Goal: Navigation & Orientation: Understand site structure

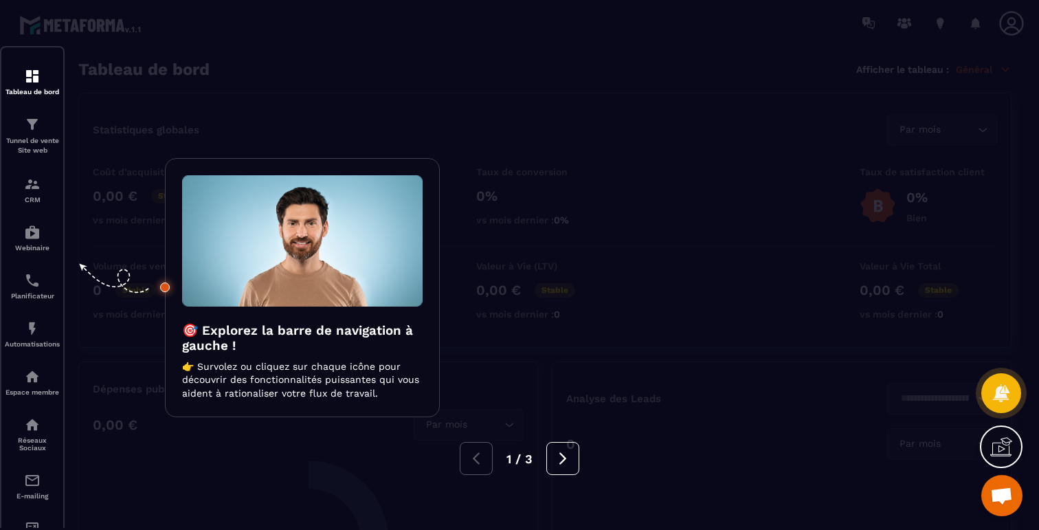
scroll to position [818, 0]
click at [260, 131] on div at bounding box center [519, 265] width 1039 height 530
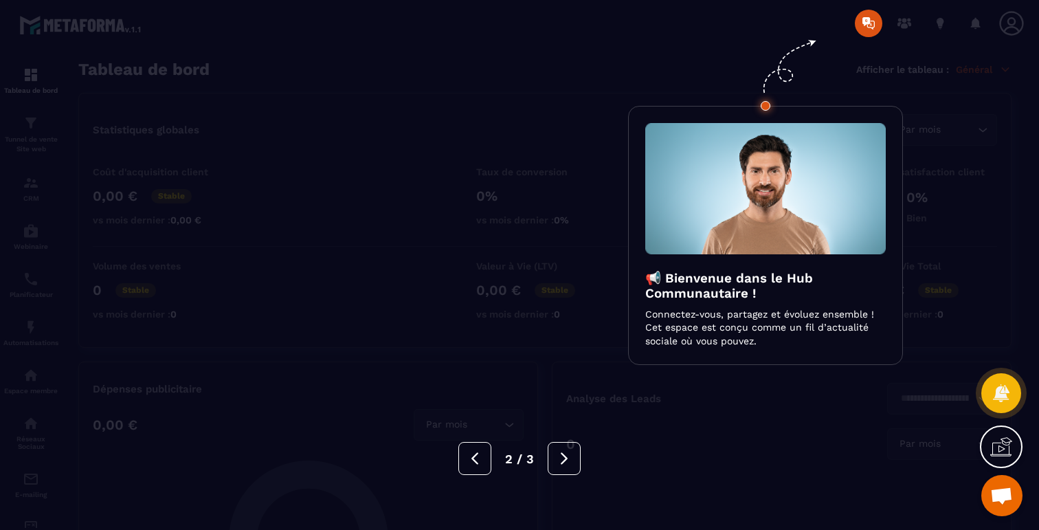
click at [215, 192] on div at bounding box center [519, 265] width 1039 height 530
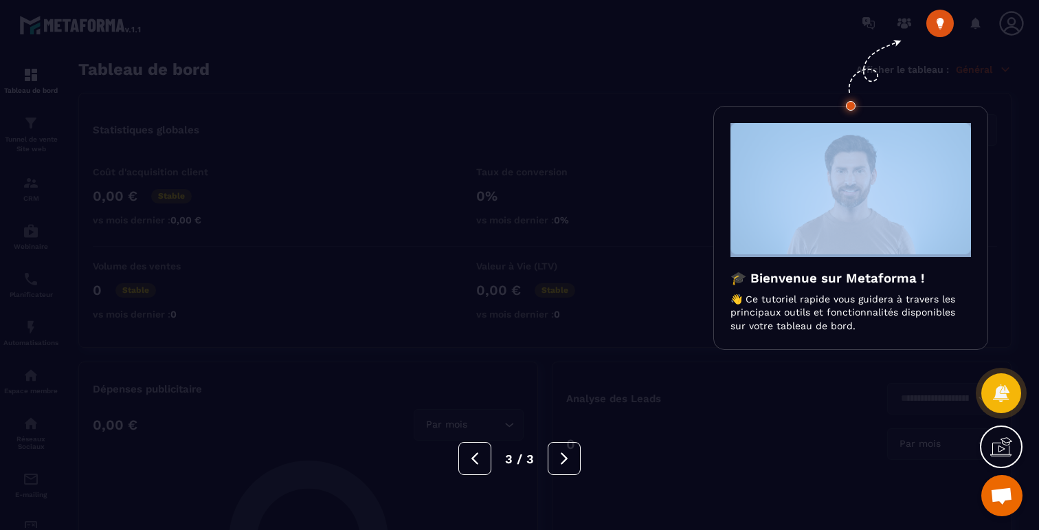
click at [215, 192] on div at bounding box center [519, 265] width 1039 height 530
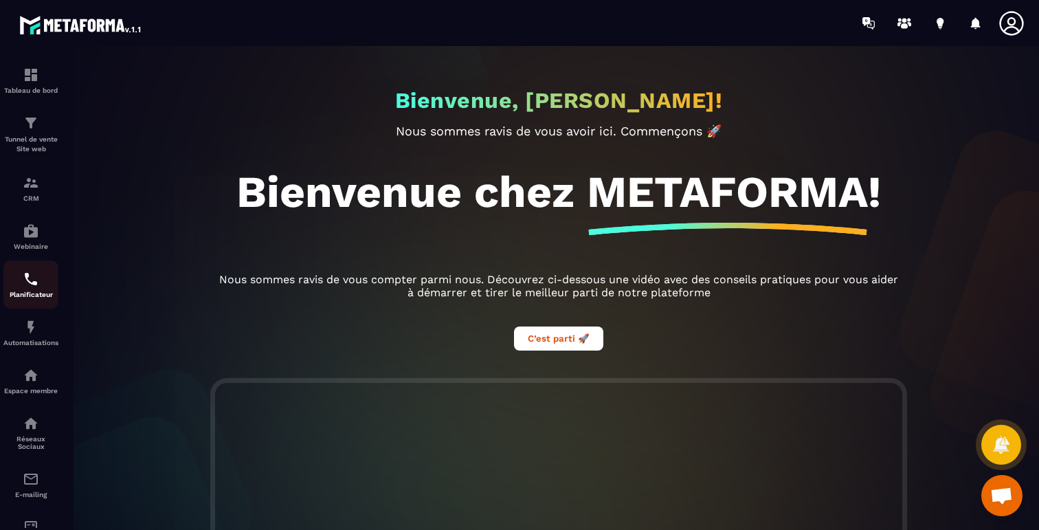
click at [32, 291] on div "Planificateur" at bounding box center [30, 284] width 55 height 27
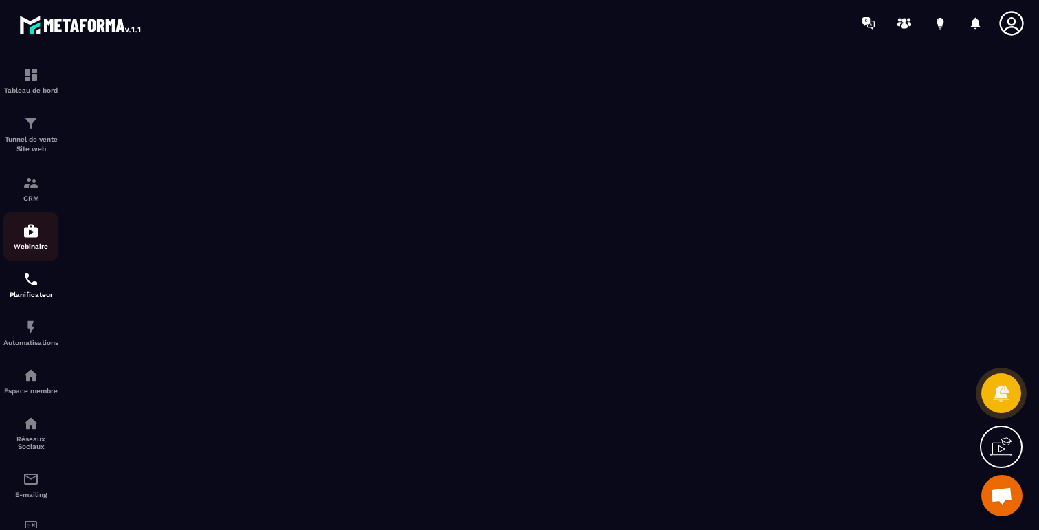
click at [36, 245] on p "Webinaire" at bounding box center [30, 247] width 55 height 8
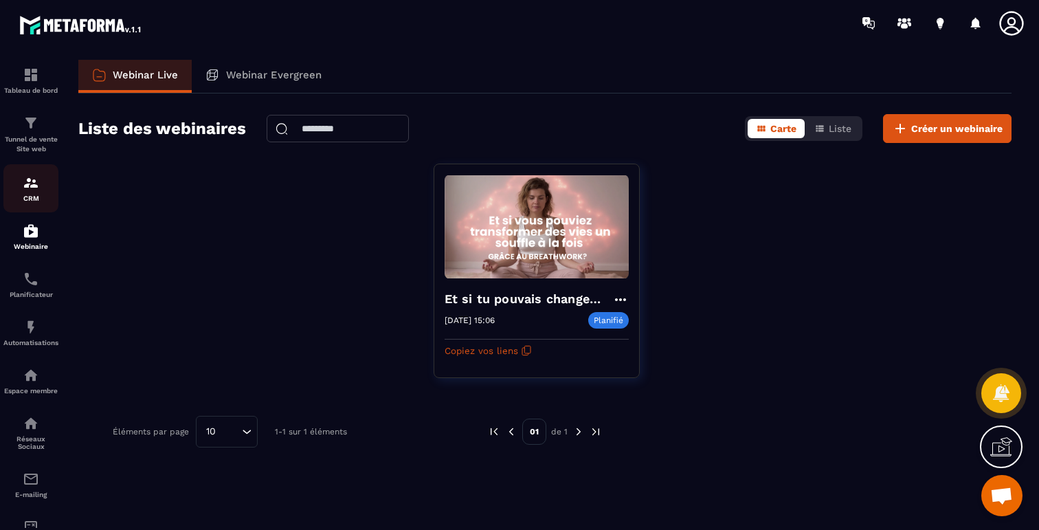
click at [35, 203] on link "CRM" at bounding box center [30, 188] width 55 height 48
